Goal: Information Seeking & Learning: Learn about a topic

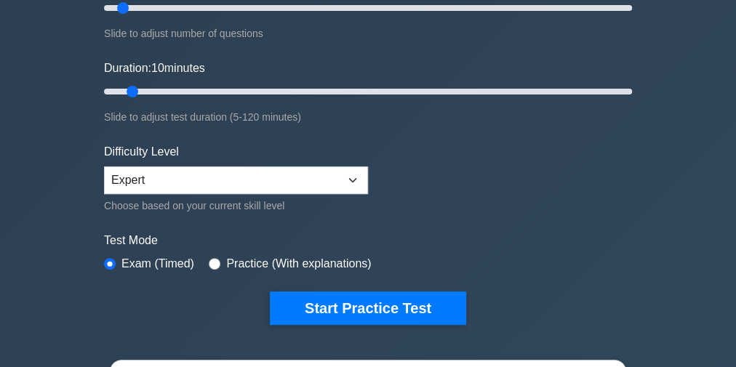
scroll to position [291, 0]
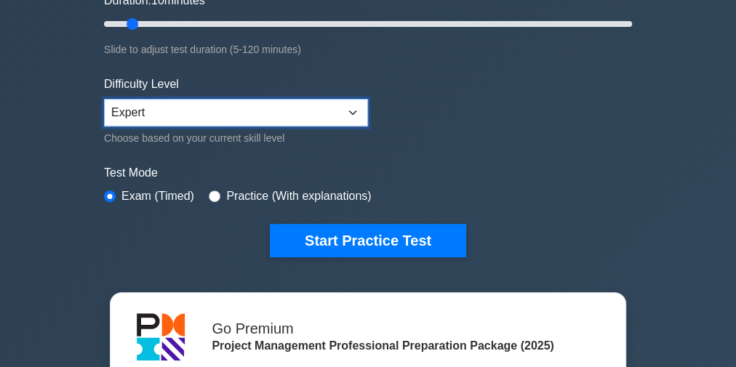
click at [167, 99] on select "Beginner Intermediate Expert" at bounding box center [236, 113] width 264 height 28
click at [104, 99] on select "Beginner Intermediate Expert" at bounding box center [236, 113] width 264 height 28
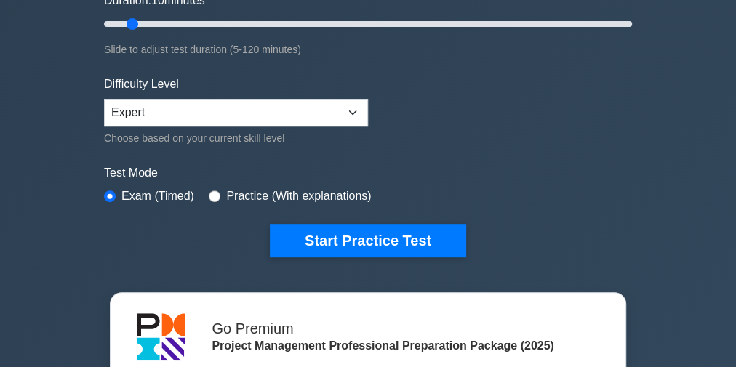
click at [57, 204] on div "Project Management Professional Customize Your Next Practice Test Topics Scope …" at bounding box center [368, 213] width 736 height 914
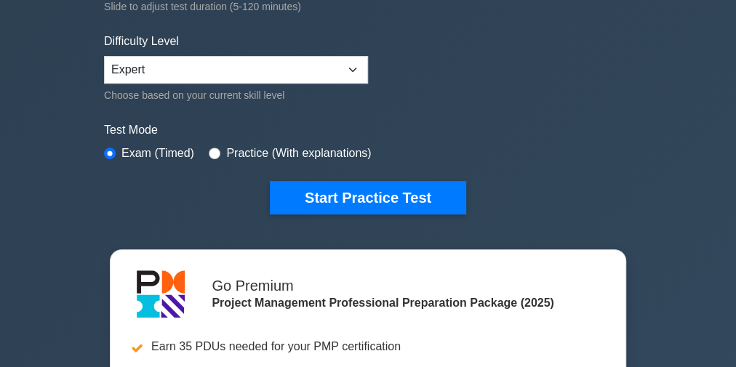
scroll to position [349, 0]
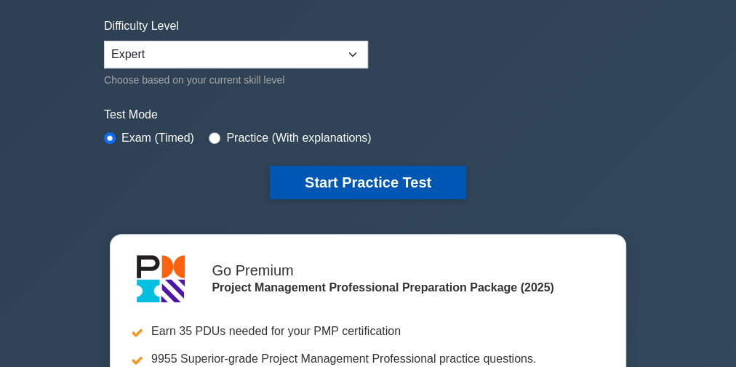
click at [379, 179] on button "Start Practice Test" at bounding box center [368, 182] width 196 height 33
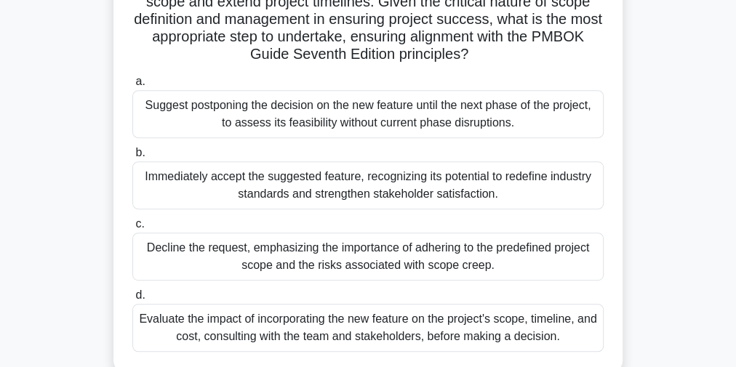
scroll to position [291, 0]
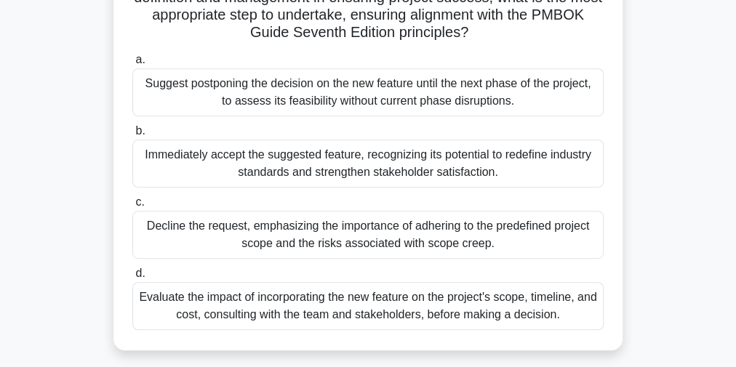
click at [341, 301] on div "Evaluate the impact of incorporating the new feature on the project's scope, ti…" at bounding box center [367, 306] width 471 height 48
click at [132, 278] on input "d. Evaluate the impact of incorporating the new feature on the project's scope,…" at bounding box center [132, 273] width 0 height 9
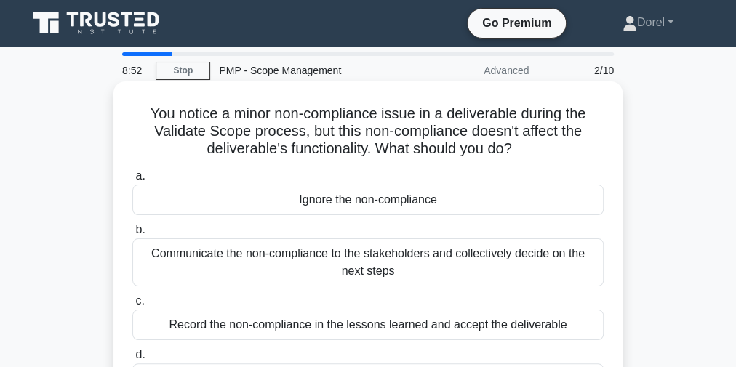
scroll to position [58, 0]
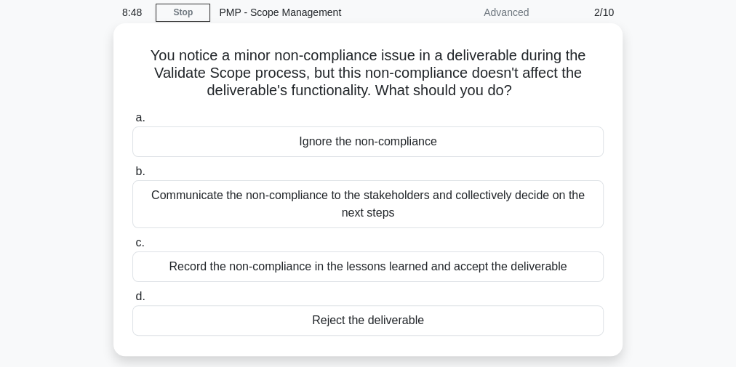
click at [372, 324] on div "Reject the deliverable" at bounding box center [367, 320] width 471 height 31
click at [132, 302] on input "d. Reject the deliverable" at bounding box center [132, 296] width 0 height 9
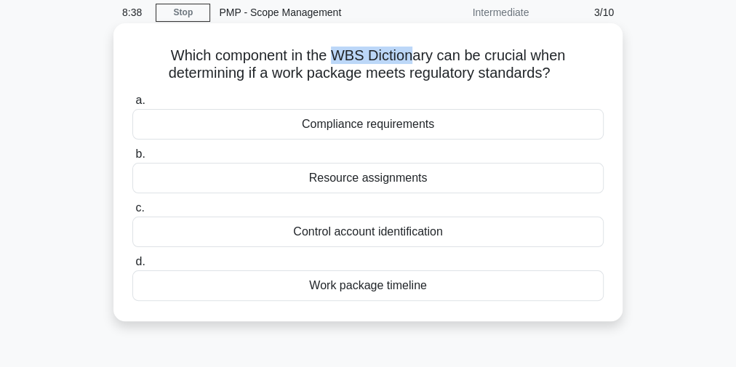
drag, startPoint x: 337, startPoint y: 52, endPoint x: 411, endPoint y: 58, distance: 74.4
click at [411, 58] on h5 "Which component in the WBS Dictionary can be crucial when determining if a work…" at bounding box center [368, 65] width 474 height 36
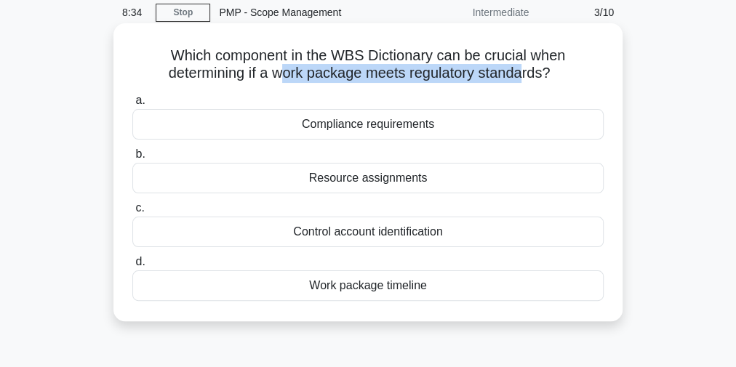
drag, startPoint x: 280, startPoint y: 75, endPoint x: 524, endPoint y: 74, distance: 244.3
click at [524, 74] on h5 "Which component in the WBS Dictionary can be crucial when determining if a work…" at bounding box center [368, 65] width 474 height 36
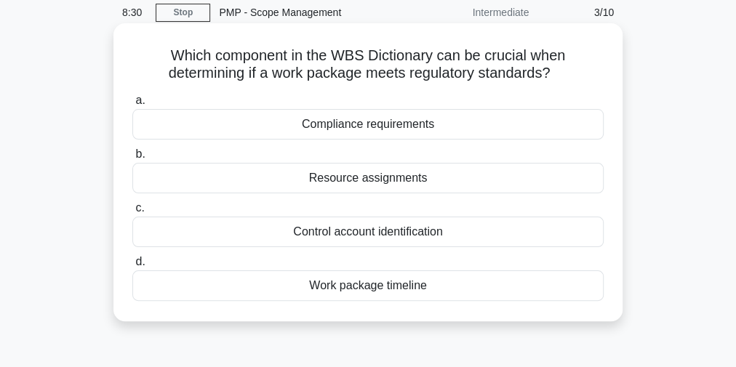
click at [433, 132] on div "Compliance requirements" at bounding box center [367, 124] width 471 height 31
click at [132, 105] on input "a. Compliance requirements" at bounding box center [132, 100] width 0 height 9
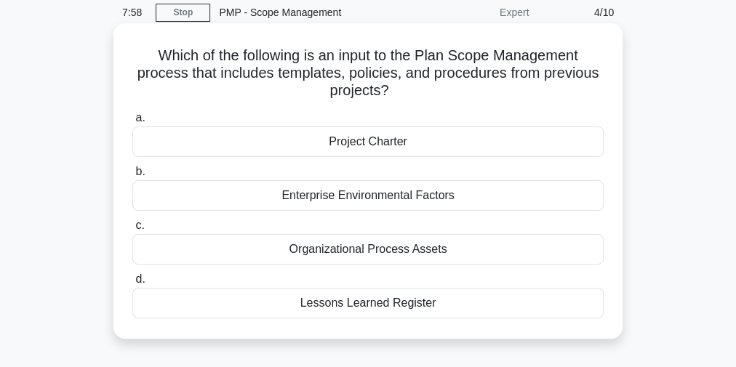
click at [432, 248] on div "Organizational Process Assets" at bounding box center [367, 249] width 471 height 31
click at [132, 230] on input "c. Organizational Process Assets" at bounding box center [132, 225] width 0 height 9
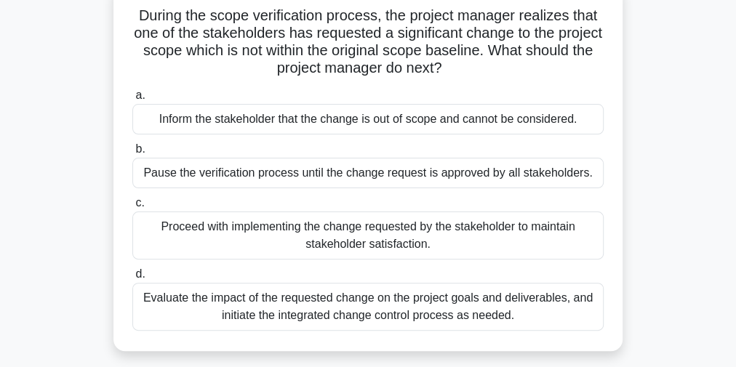
scroll to position [116, 0]
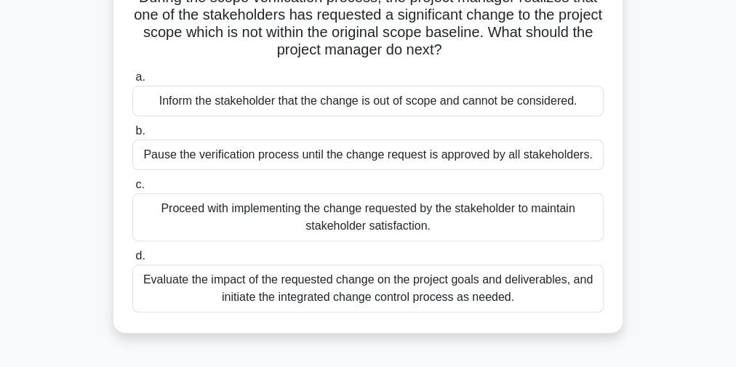
click at [193, 286] on div "Evaluate the impact of the requested change on the project goals and deliverabl…" at bounding box center [367, 289] width 471 height 48
click at [132, 261] on input "d. Evaluate the impact of the requested change on the project goals and deliver…" at bounding box center [132, 256] width 0 height 9
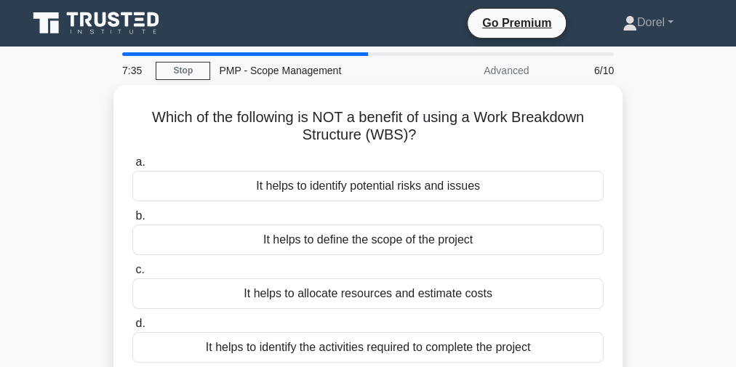
scroll to position [58, 0]
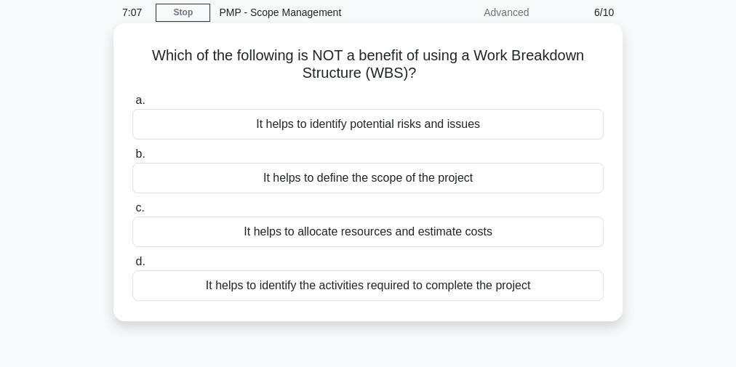
click at [249, 175] on div "It helps to define the scope of the project" at bounding box center [367, 178] width 471 height 31
click at [132, 159] on input "b. It helps to define the scope of the project" at bounding box center [132, 154] width 0 height 9
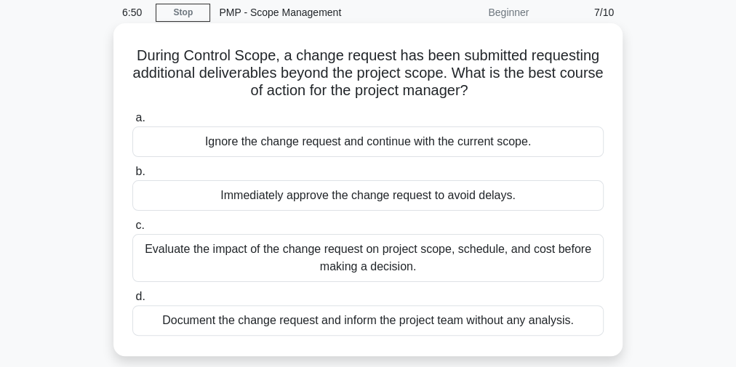
click at [180, 256] on div "Evaluate the impact of the change request on project scope, schedule, and cost …" at bounding box center [367, 258] width 471 height 48
click at [132, 230] on input "c. Evaluate the impact of the change request on project scope, schedule, and co…" at bounding box center [132, 225] width 0 height 9
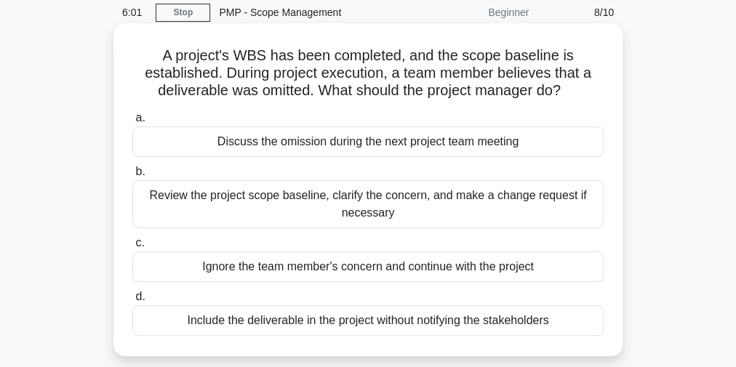
click at [227, 213] on div "Review the project scope baseline, clarify the concern, and make a change reque…" at bounding box center [367, 204] width 471 height 48
click at [132, 177] on input "b. Review the project scope baseline, clarify the concern, and make a change re…" at bounding box center [132, 171] width 0 height 9
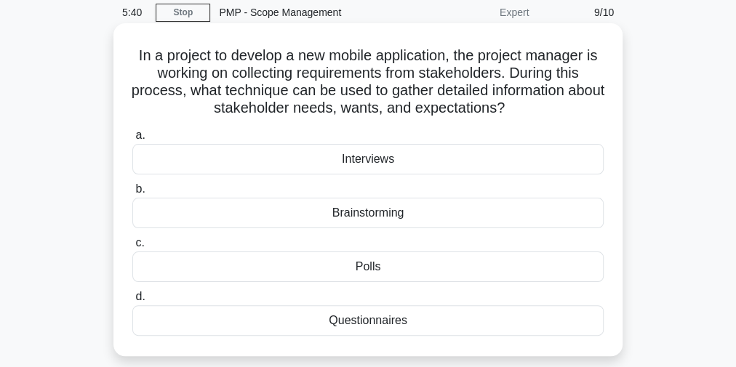
click at [385, 327] on div "Questionnaires" at bounding box center [367, 320] width 471 height 31
click at [132, 302] on input "d. Questionnaires" at bounding box center [132, 296] width 0 height 9
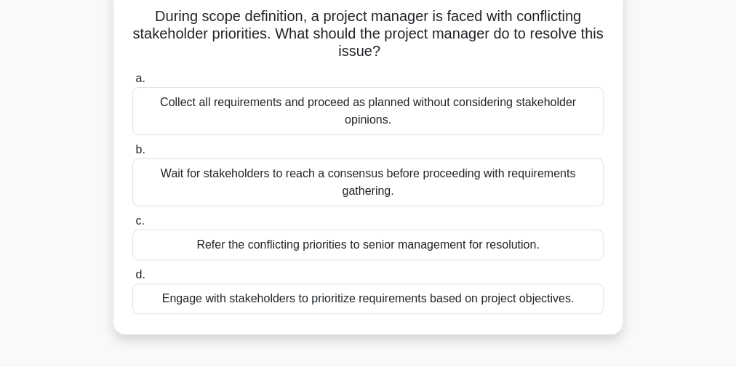
scroll to position [116, 0]
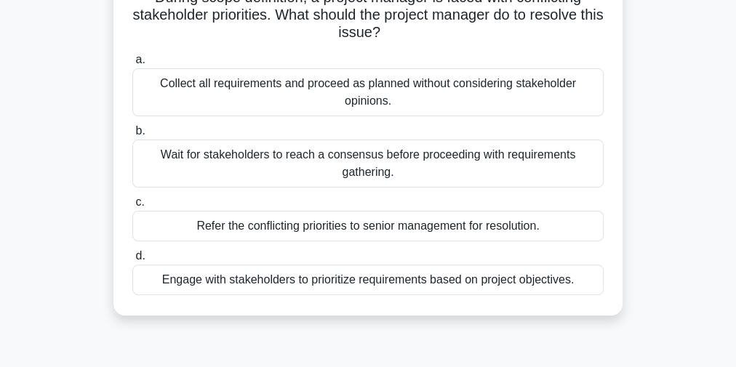
click at [417, 288] on div "Engage with stakeholders to prioritize requirements based on project objectives." at bounding box center [367, 280] width 471 height 31
click at [132, 261] on input "d. Engage with stakeholders to prioritize requirements based on project objecti…" at bounding box center [132, 256] width 0 height 9
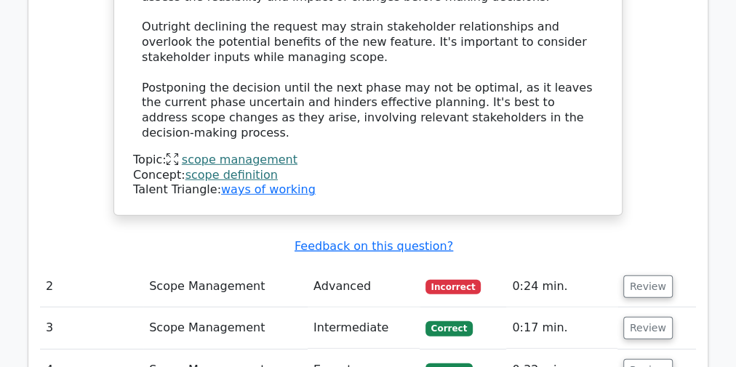
scroll to position [1977, 0]
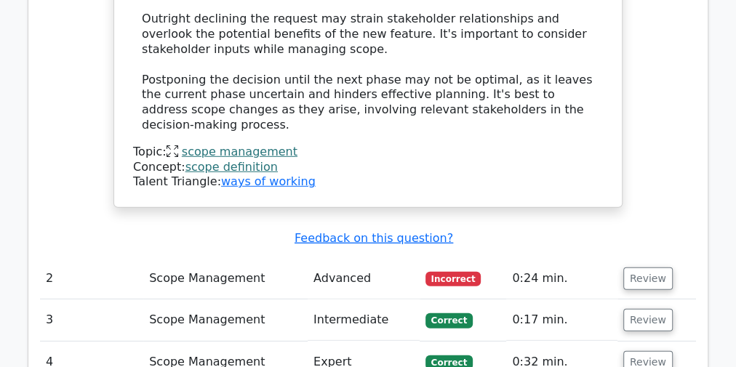
click at [667, 258] on td "Review" at bounding box center [656, 278] width 79 height 41
click at [645, 268] on button "Review" at bounding box center [647, 279] width 49 height 23
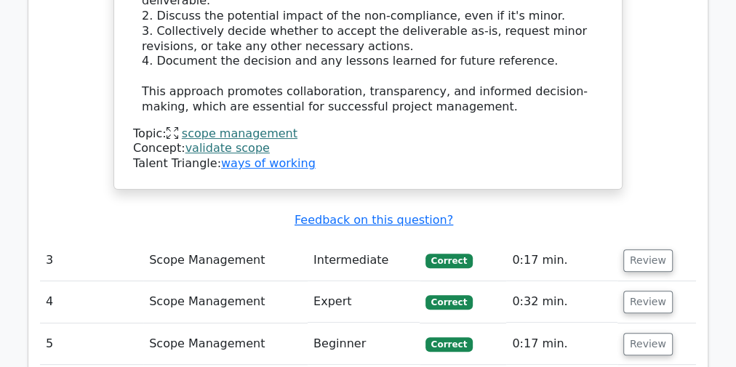
scroll to position [2966, 0]
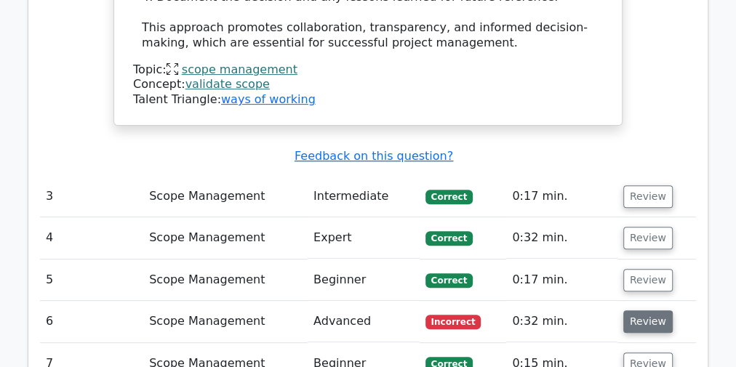
click at [648, 310] on button "Review" at bounding box center [647, 321] width 49 height 23
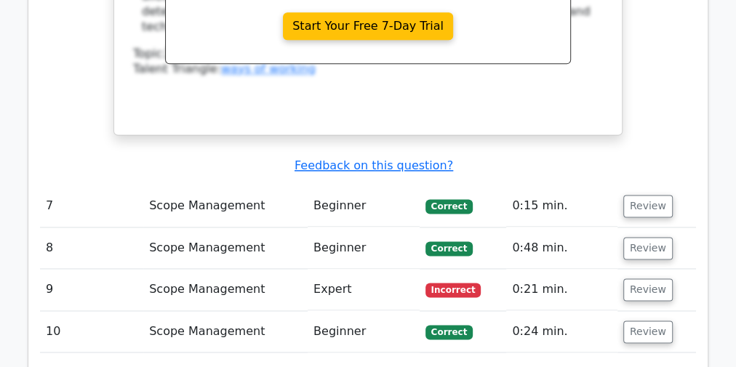
scroll to position [3722, 0]
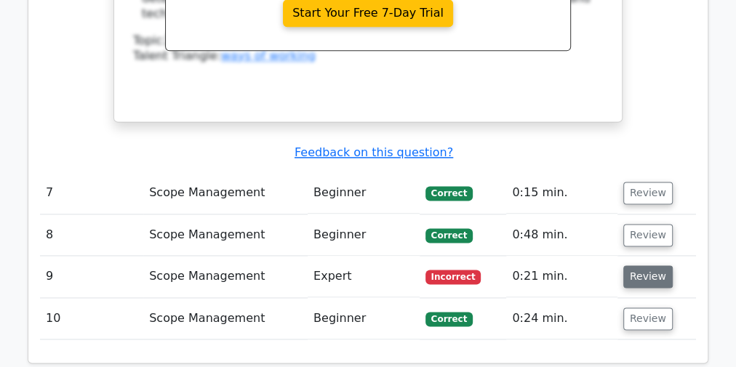
click at [651, 265] on button "Review" at bounding box center [647, 276] width 49 height 23
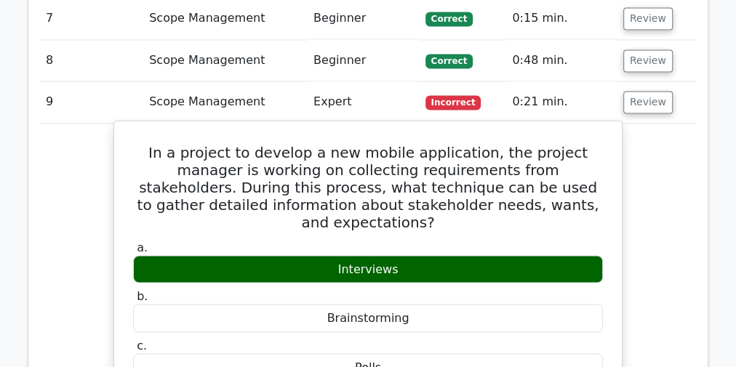
scroll to position [3780, 0]
